Goal: Find specific page/section: Find specific page/section

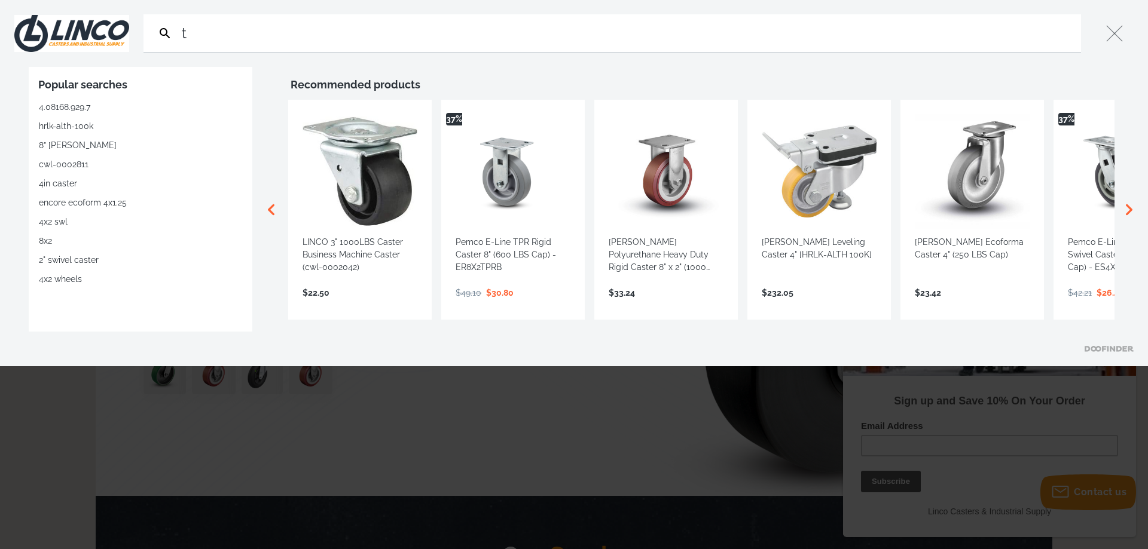
type input "t"
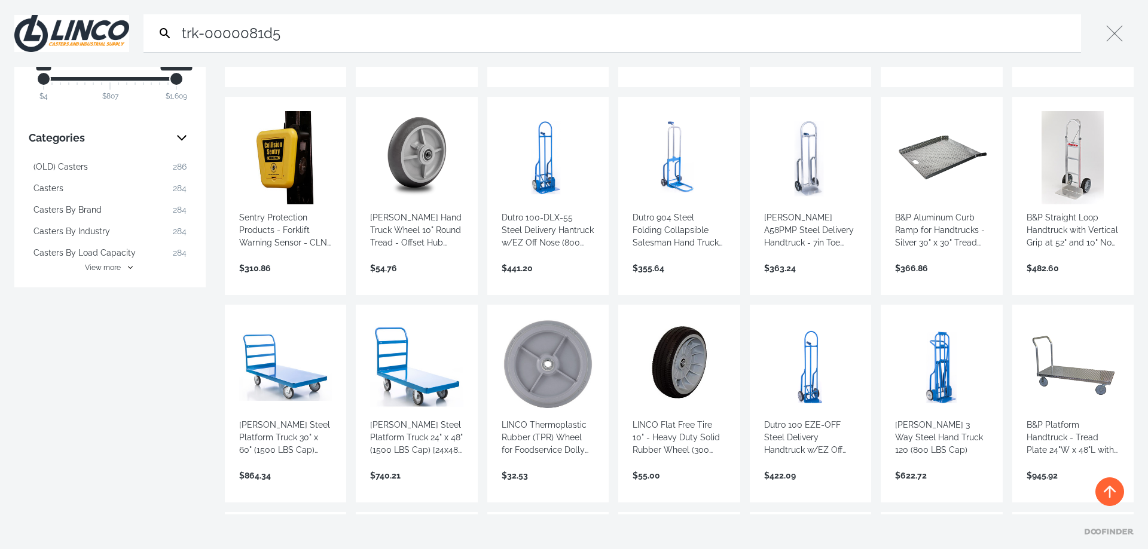
scroll to position [179, 0]
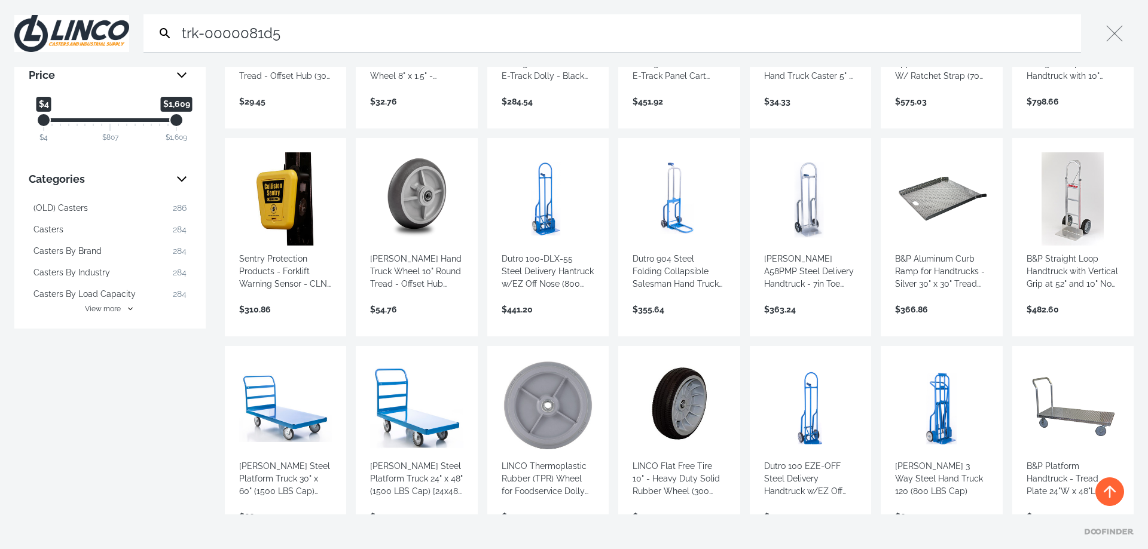
type input "trk-0000081d5"
